Goal: Navigation & Orientation: Find specific page/section

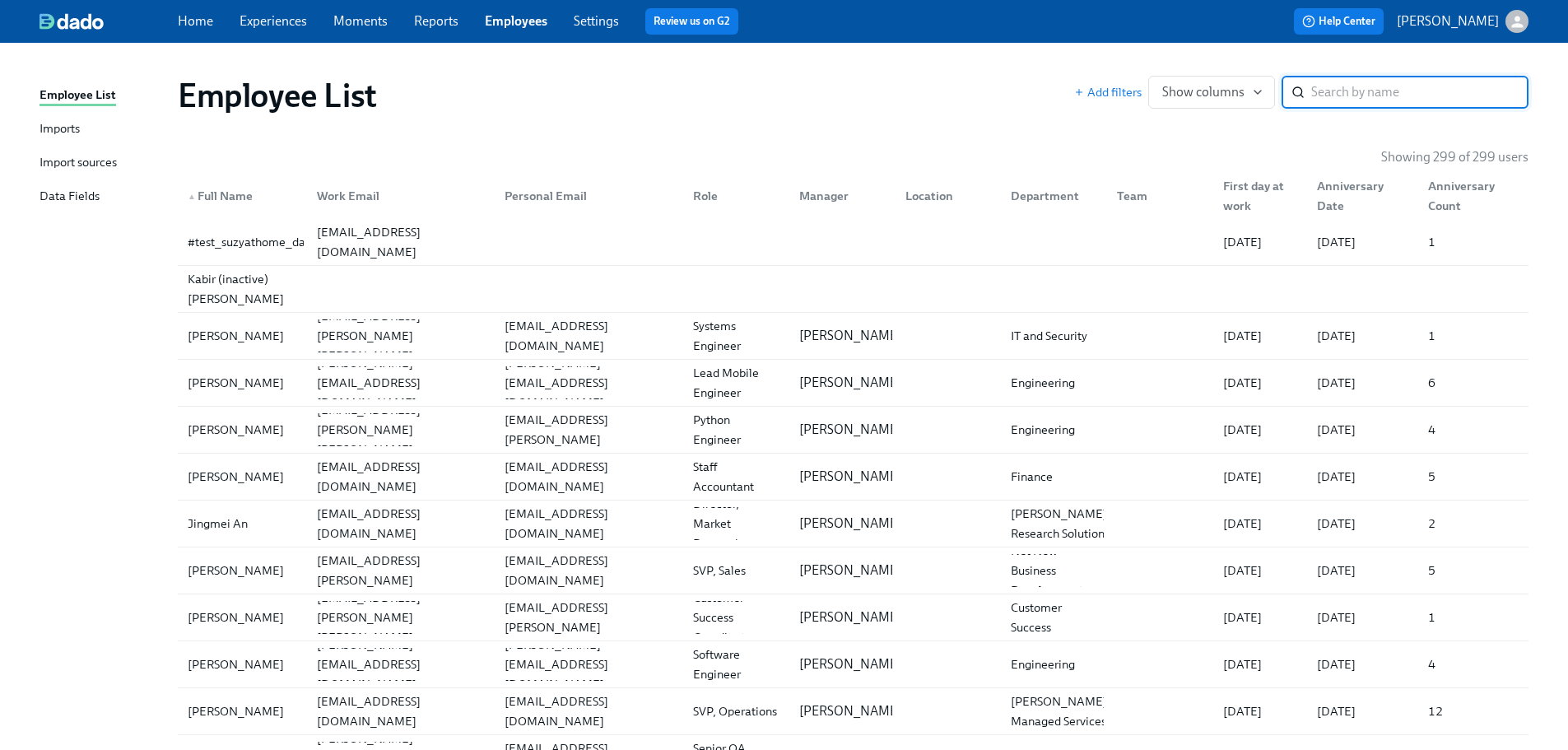
click at [601, 25] on link "Settings" at bounding box center [596, 21] width 45 height 16
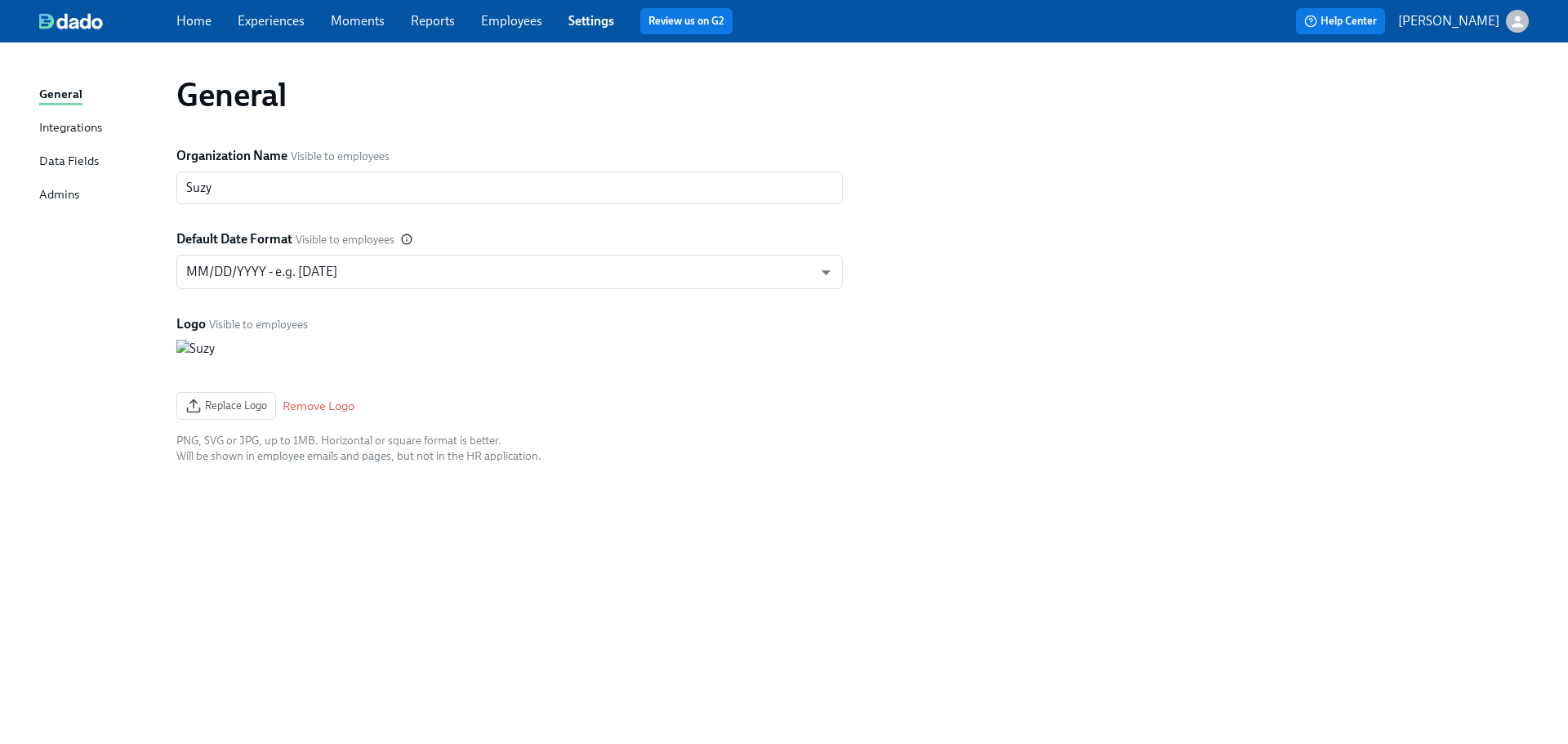
click at [188, 24] on link "Home" at bounding box center [194, 21] width 35 height 16
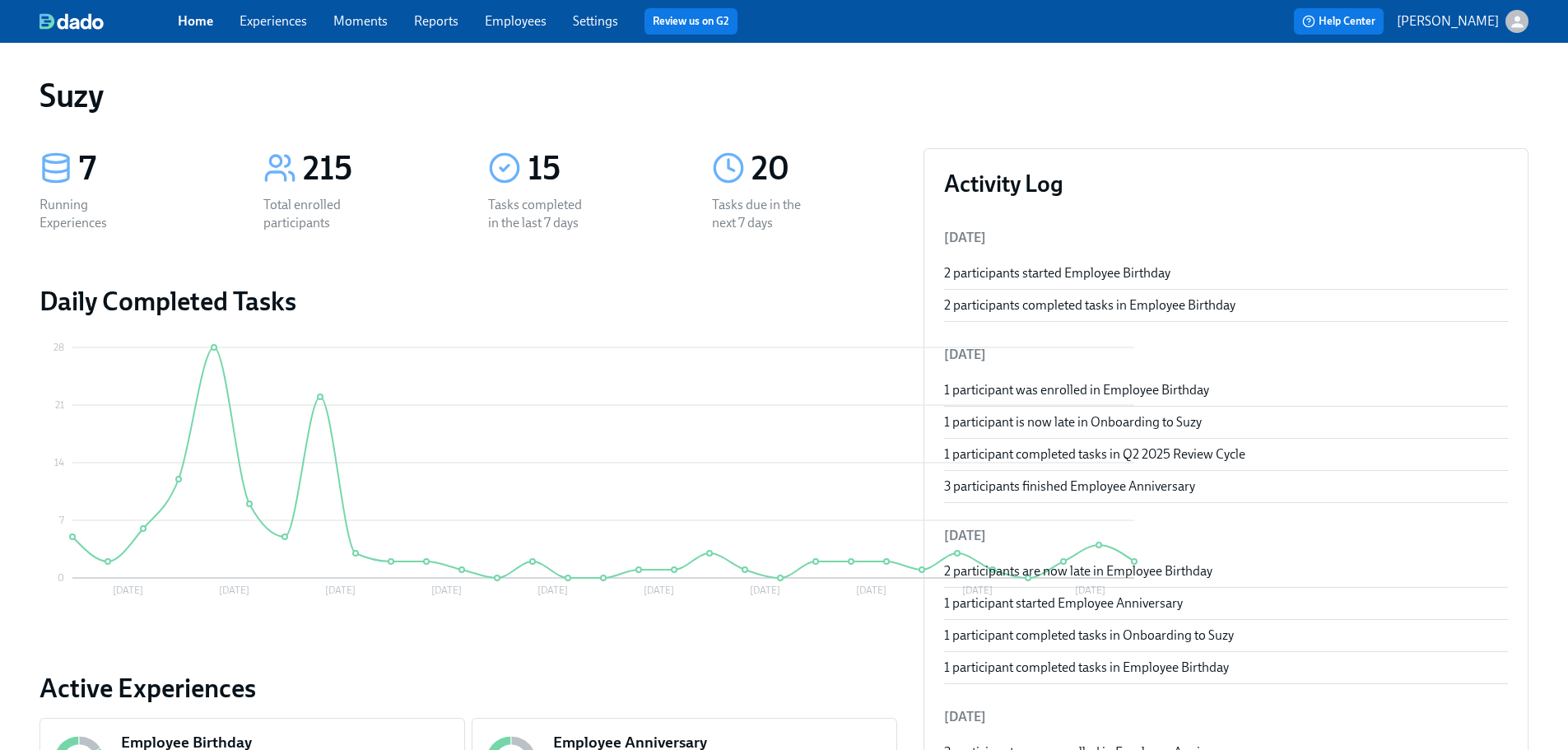
click at [525, 20] on link "Employees" at bounding box center [516, 21] width 62 height 16
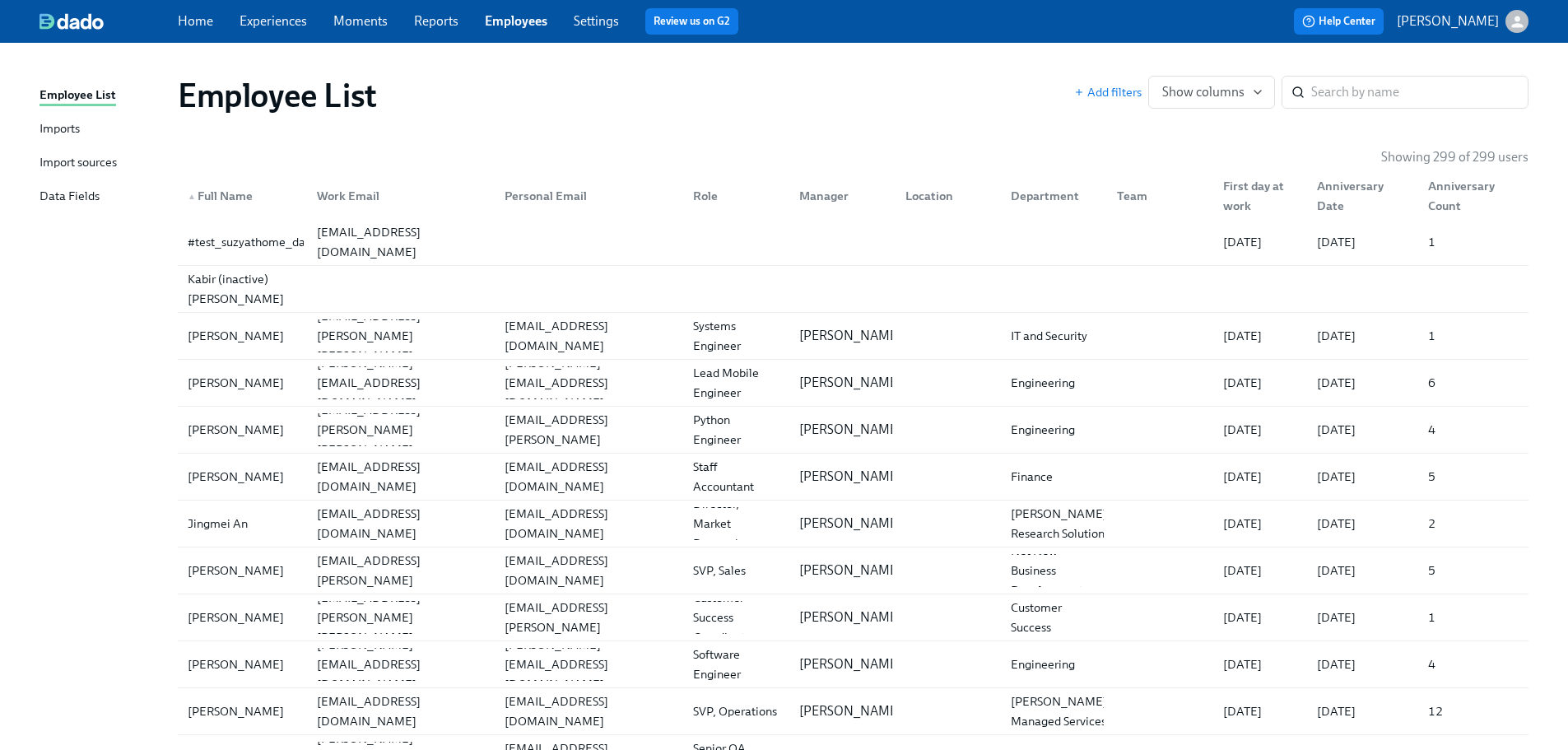
click at [253, 31] on div "Home Experiences Moments Reports Employees Settings Review us on G2" at bounding box center [516, 21] width 675 height 27
click at [271, 20] on link "Experiences" at bounding box center [273, 21] width 67 height 16
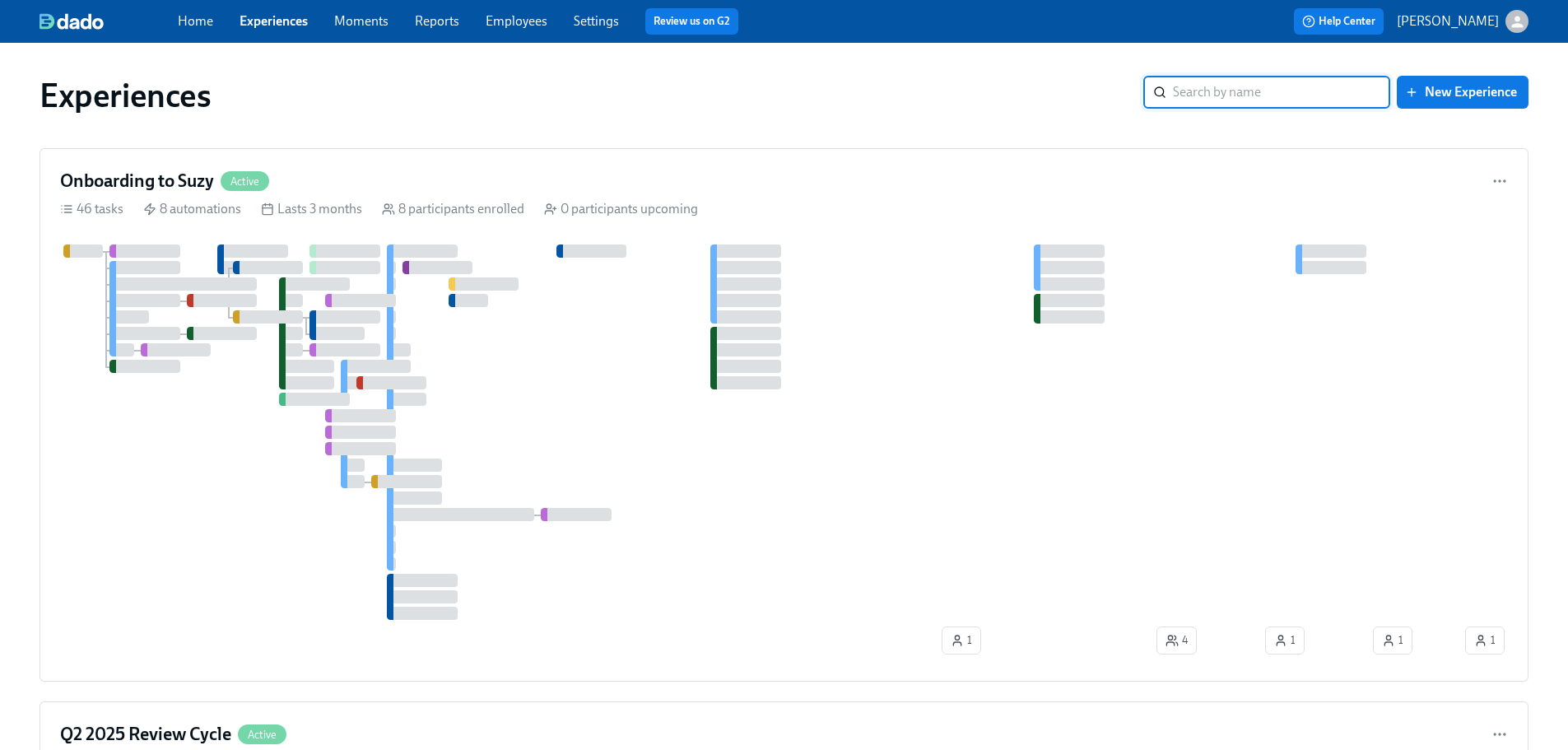
click at [1220, 83] on input "search" at bounding box center [1281, 91] width 217 height 33
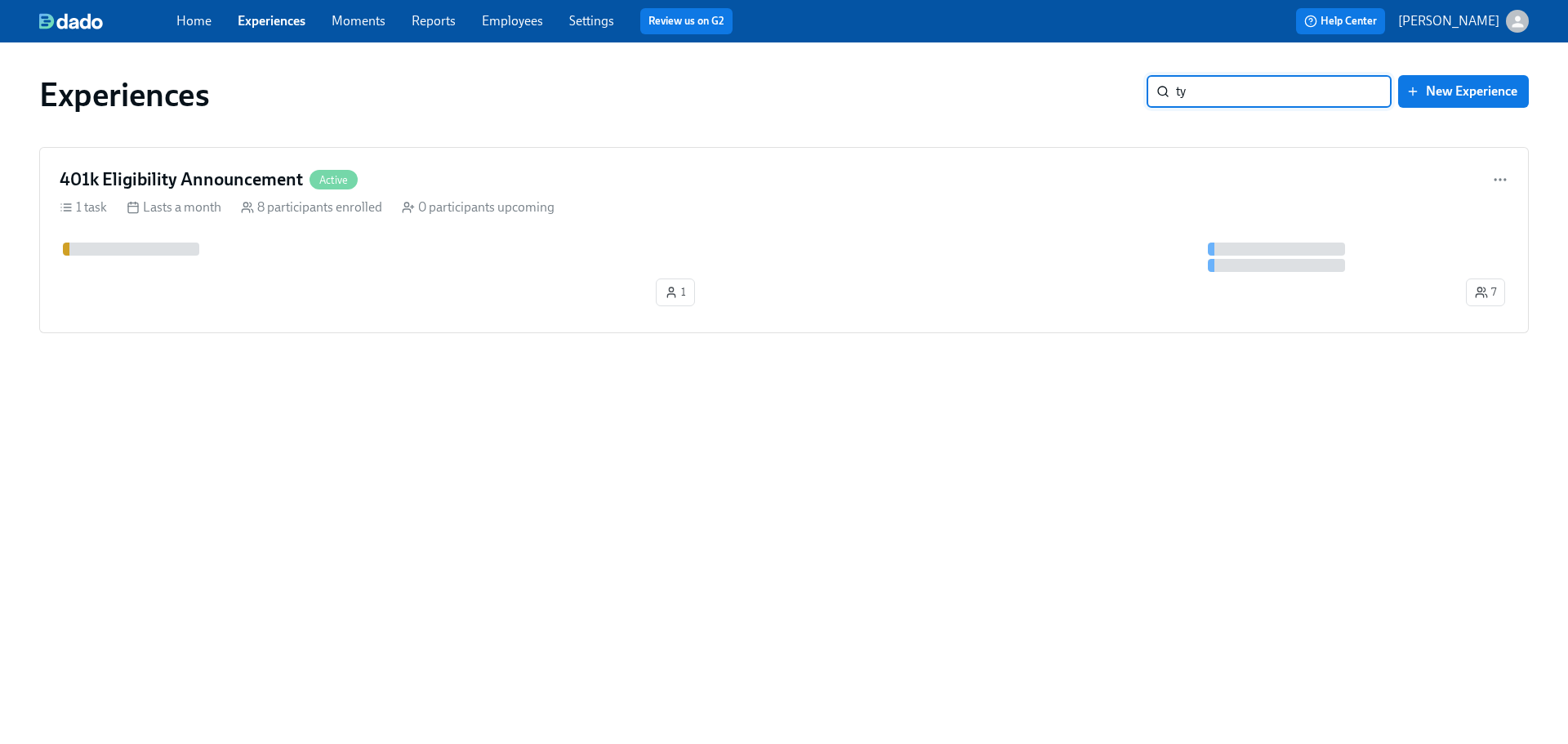
type input "ty"
click at [504, 18] on link "Employees" at bounding box center [513, 21] width 62 height 16
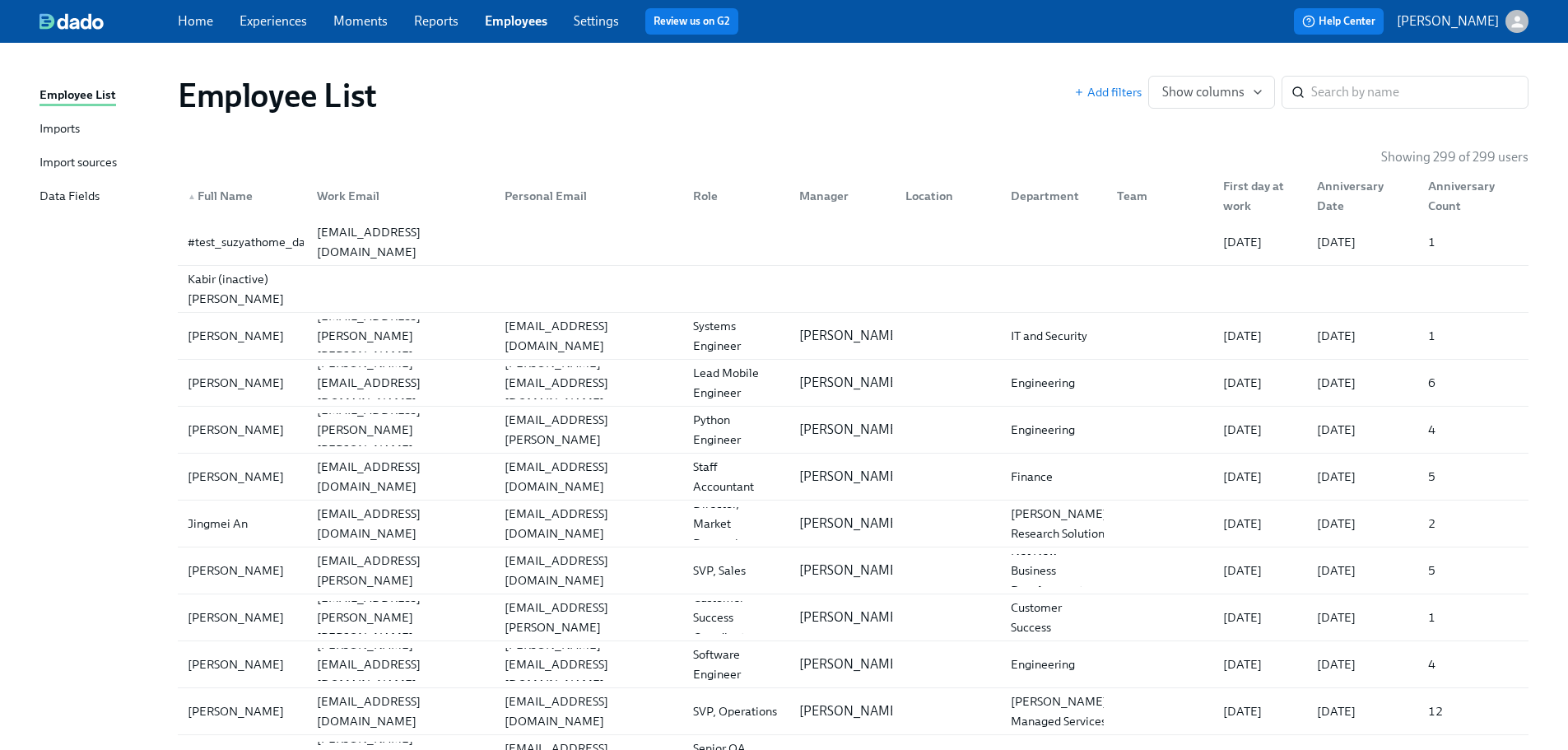
click at [1514, 34] on div "Help Center [PERSON_NAME]" at bounding box center [1191, 21] width 675 height 27
click at [1507, 23] on div "button" at bounding box center [1517, 21] width 23 height 23
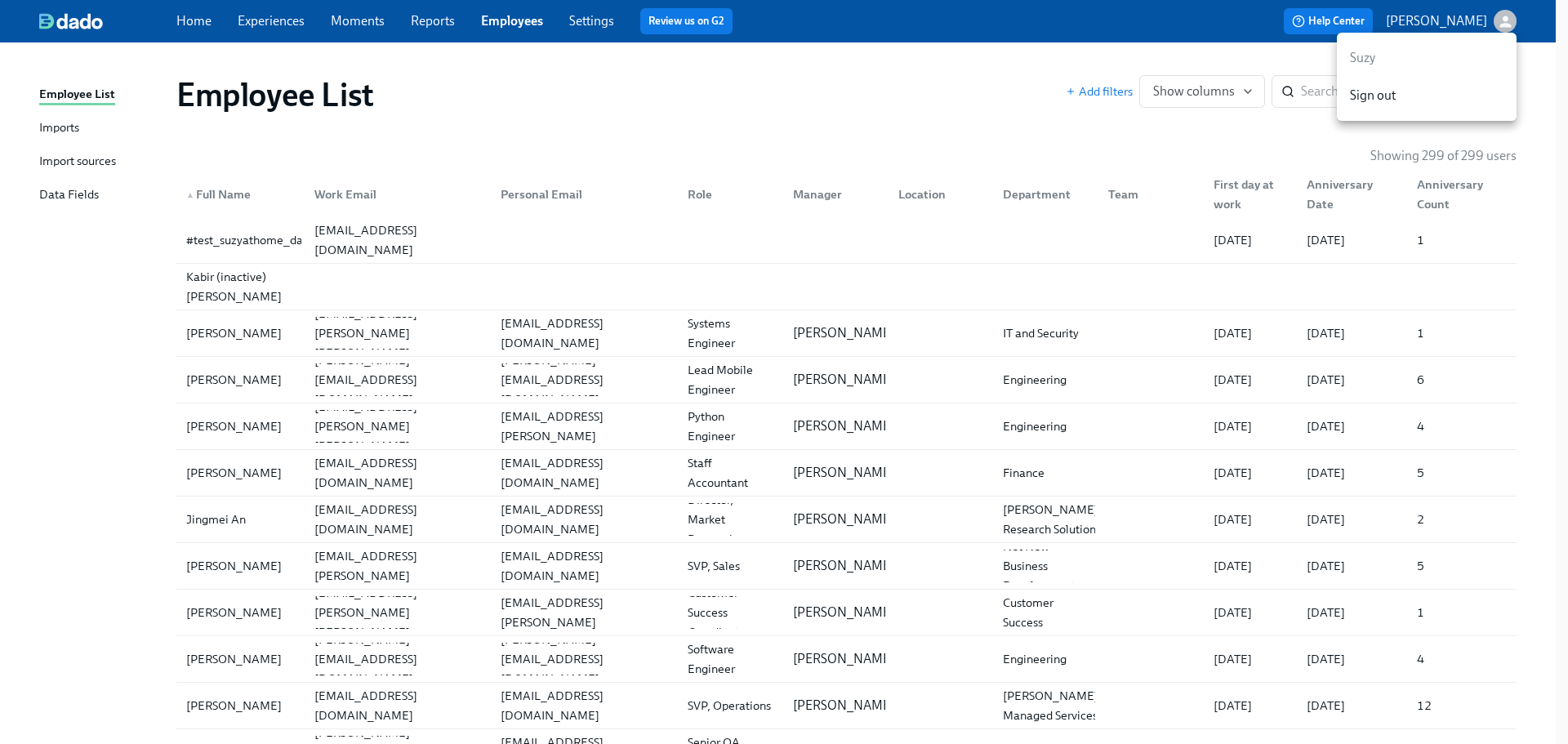
click at [637, 86] on div at bounding box center [784, 372] width 1568 height 744
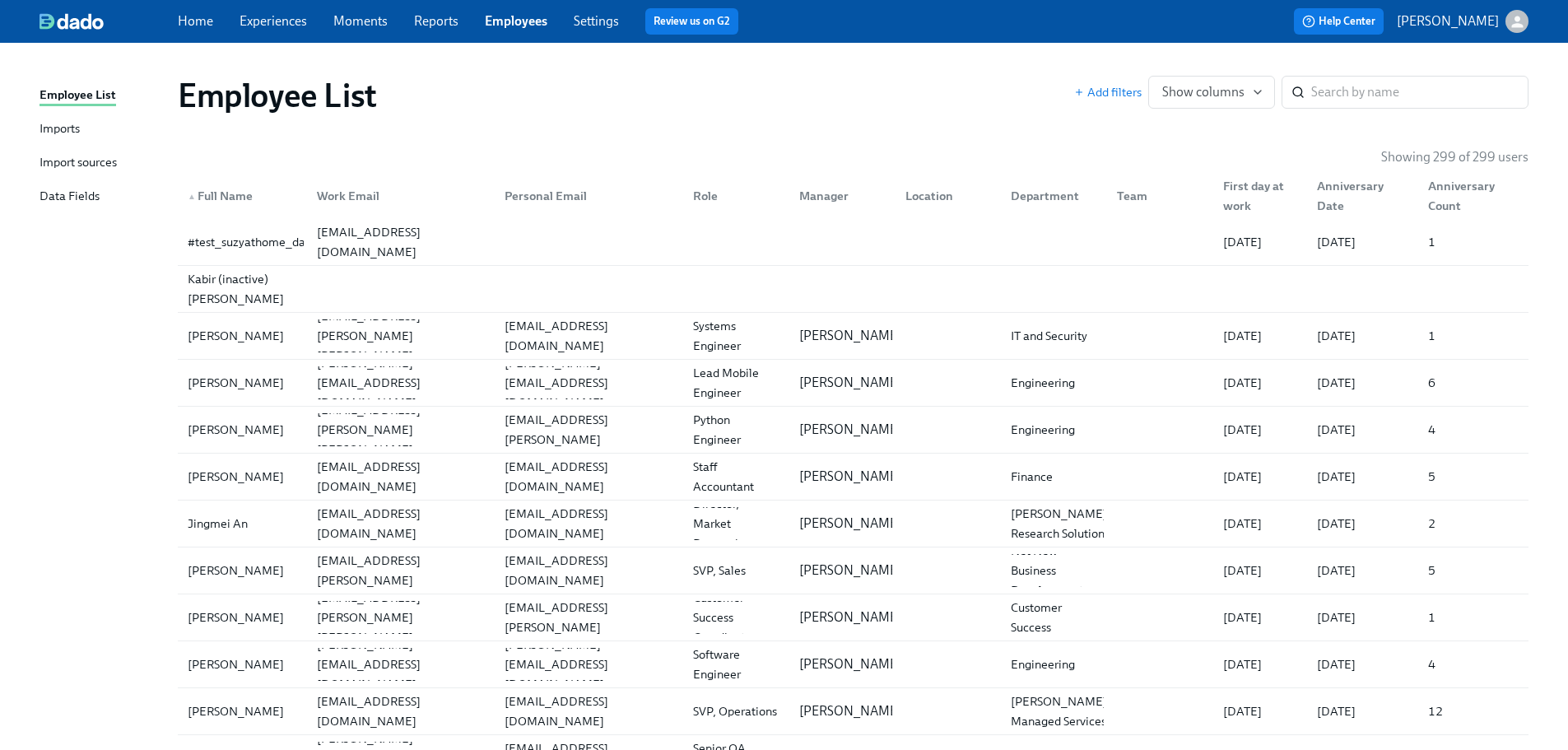
click at [67, 133] on div "Imports" at bounding box center [60, 129] width 41 height 20
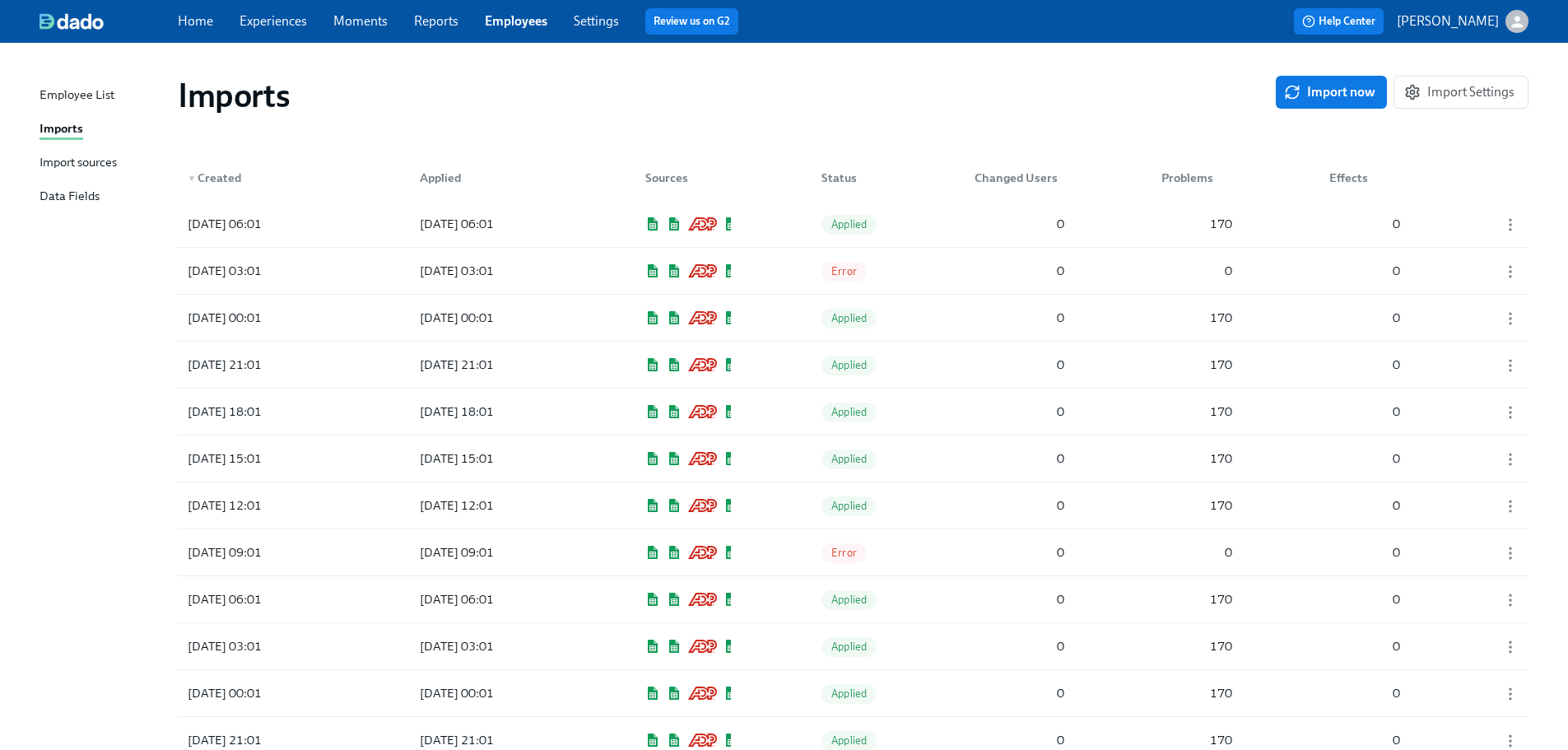
click at [1308, 113] on div "Imports Import now Import Settings" at bounding box center [854, 95] width 1351 height 40
click at [1321, 98] on span "Import now" at bounding box center [1330, 92] width 88 height 17
click at [959, 76] on div "Imports" at bounding box center [727, 95] width 1098 height 40
click at [1297, 90] on icon "button" at bounding box center [1292, 92] width 17 height 17
click at [522, 25] on link "Employees" at bounding box center [516, 21] width 63 height 16
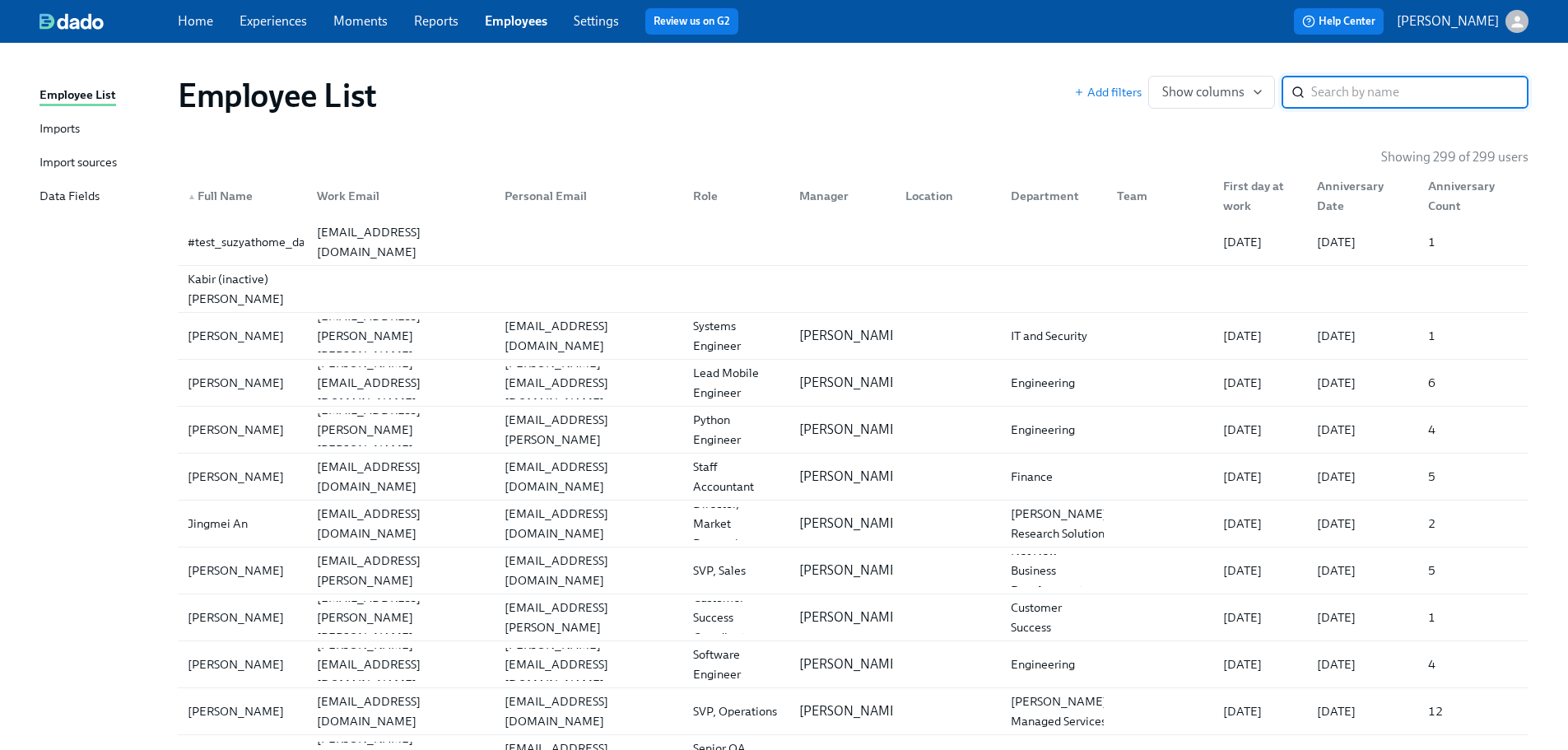
drag, startPoint x: 1416, startPoint y: 75, endPoint x: 1416, endPoint y: 87, distance: 12.0
click at [1416, 75] on input "search" at bounding box center [1419, 91] width 217 height 33
click at [1413, 98] on input "search" at bounding box center [1419, 91] width 217 height 33
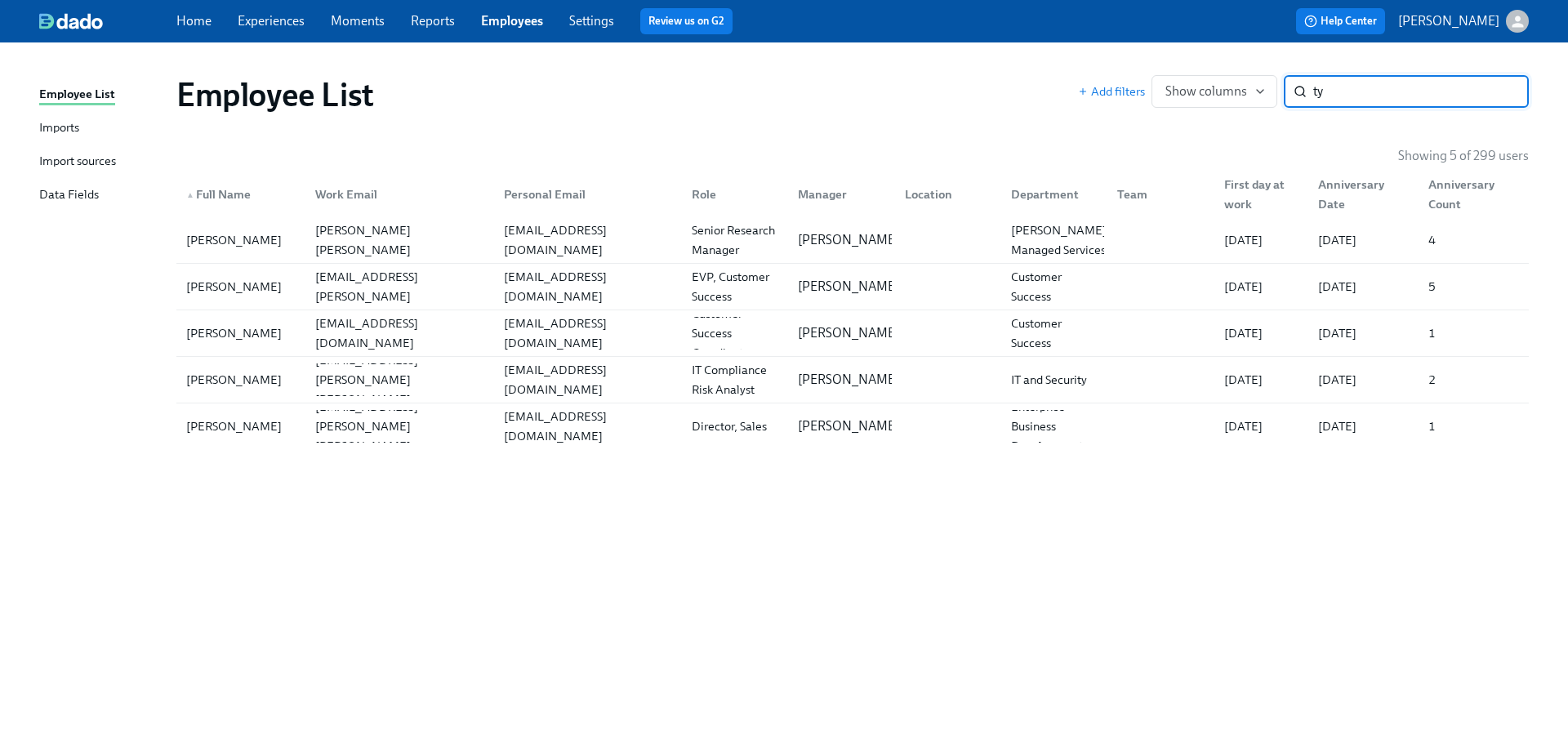
type input "ty"
click at [1277, 507] on div "Employee List Add filters Show columns ty ​ Showing 5 of 299 users ▲ Full Name …" at bounding box center [784, 383] width 1490 height 643
drag, startPoint x: 1375, startPoint y: 95, endPoint x: 570, endPoint y: 40, distance: 806.9
click at [1151, 93] on div "Add filters Show columns ty ​" at bounding box center [1303, 91] width 451 height 33
click at [427, 17] on link "Reports" at bounding box center [433, 21] width 44 height 16
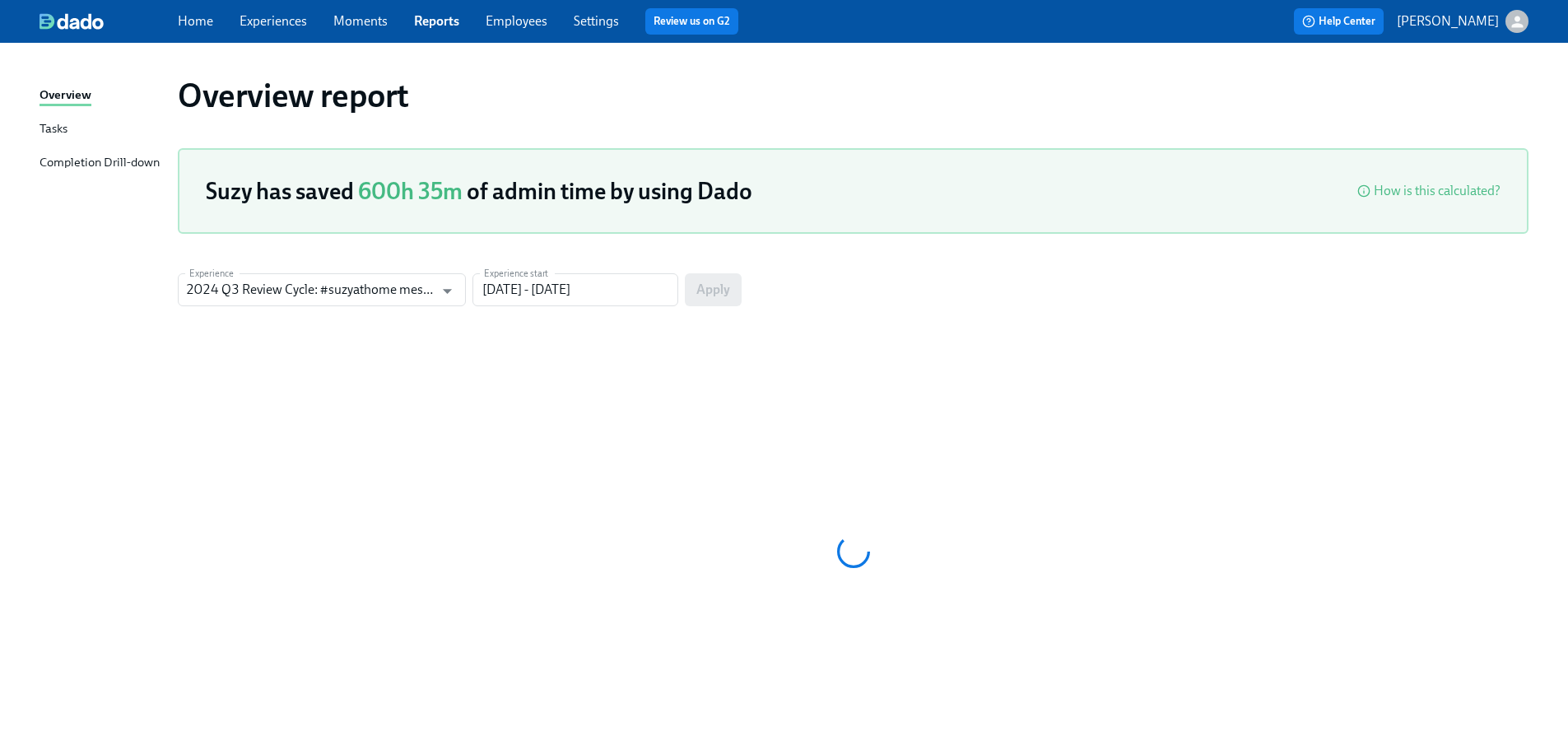
click at [303, 23] on link "Experiences" at bounding box center [273, 21] width 67 height 16
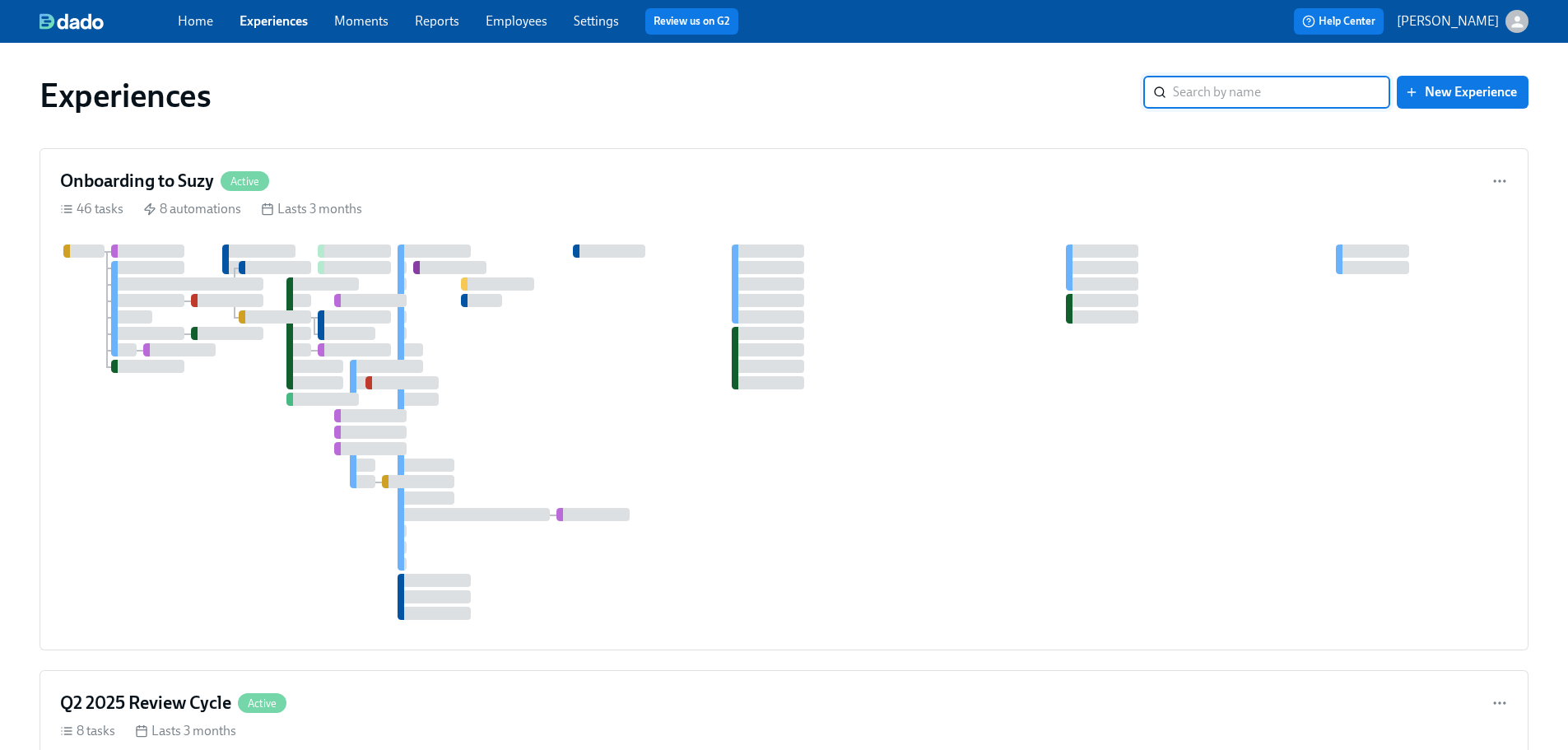
click at [398, 20] on div "Home Experiences Moments Reports Employees Settings Review us on G2" at bounding box center [516, 21] width 675 height 27
click at [347, 25] on link "Moments" at bounding box center [361, 21] width 54 height 16
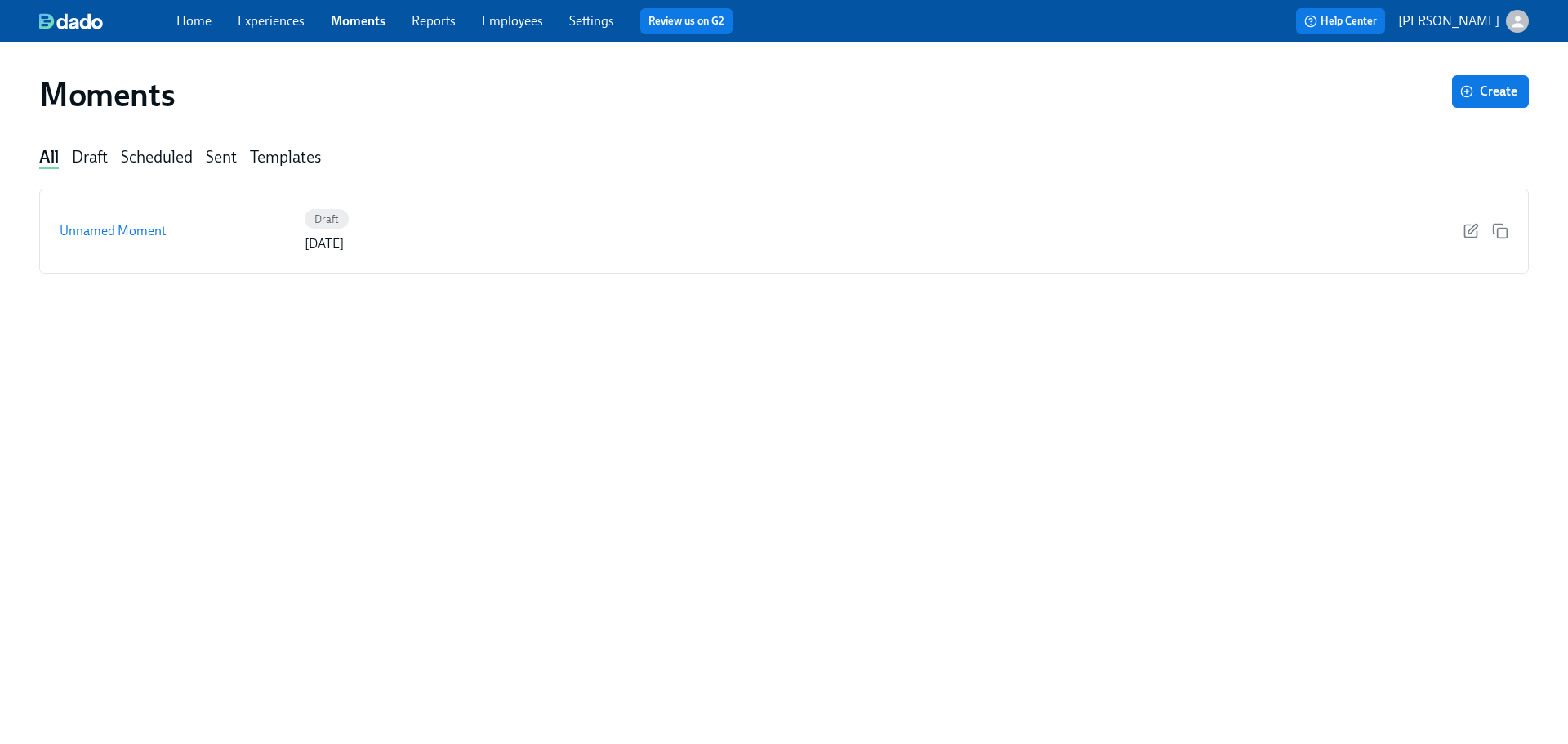
click at [594, 26] on link "Settings" at bounding box center [591, 21] width 45 height 16
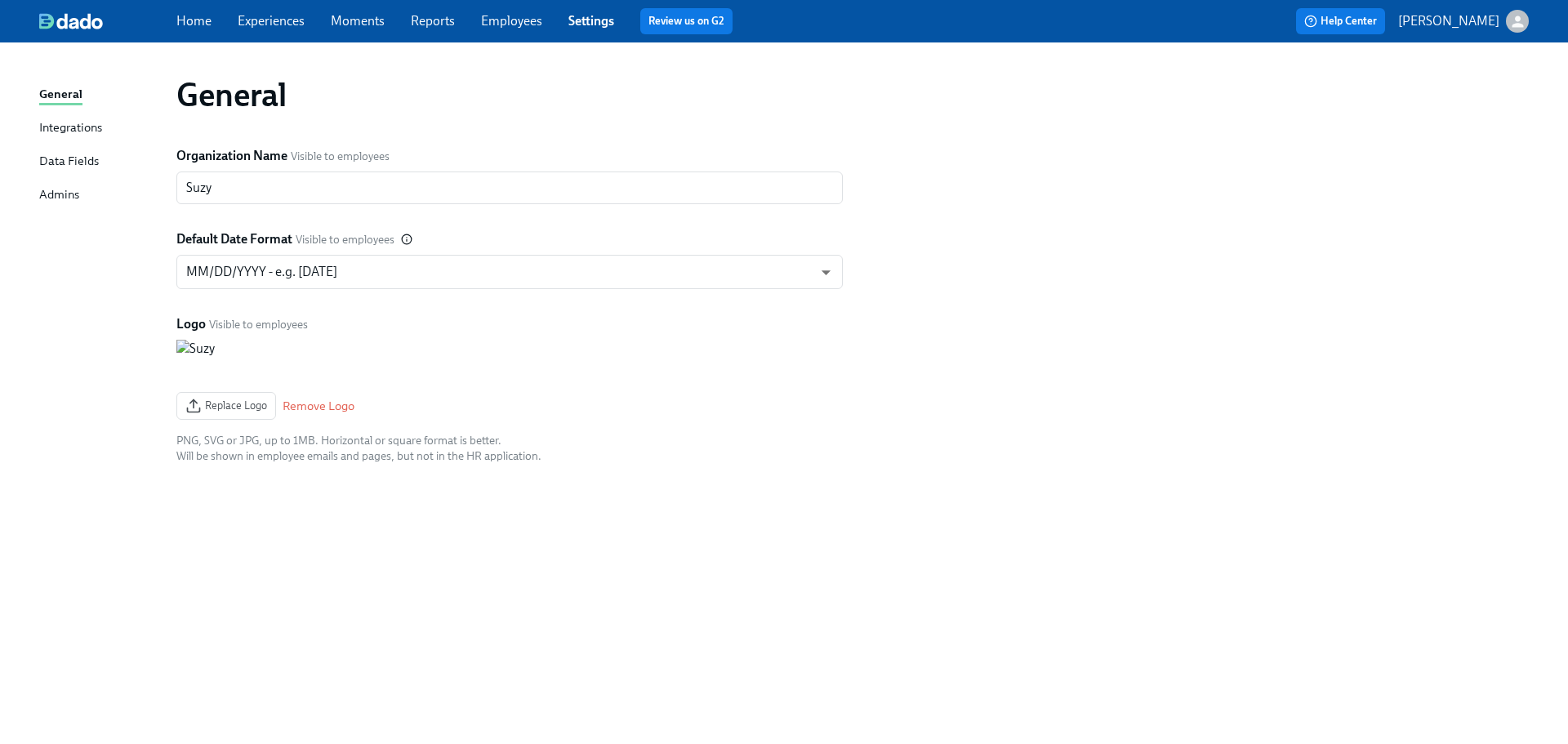
click at [210, 14] on link "Home" at bounding box center [194, 21] width 35 height 16
